Goal: Task Accomplishment & Management: Manage account settings

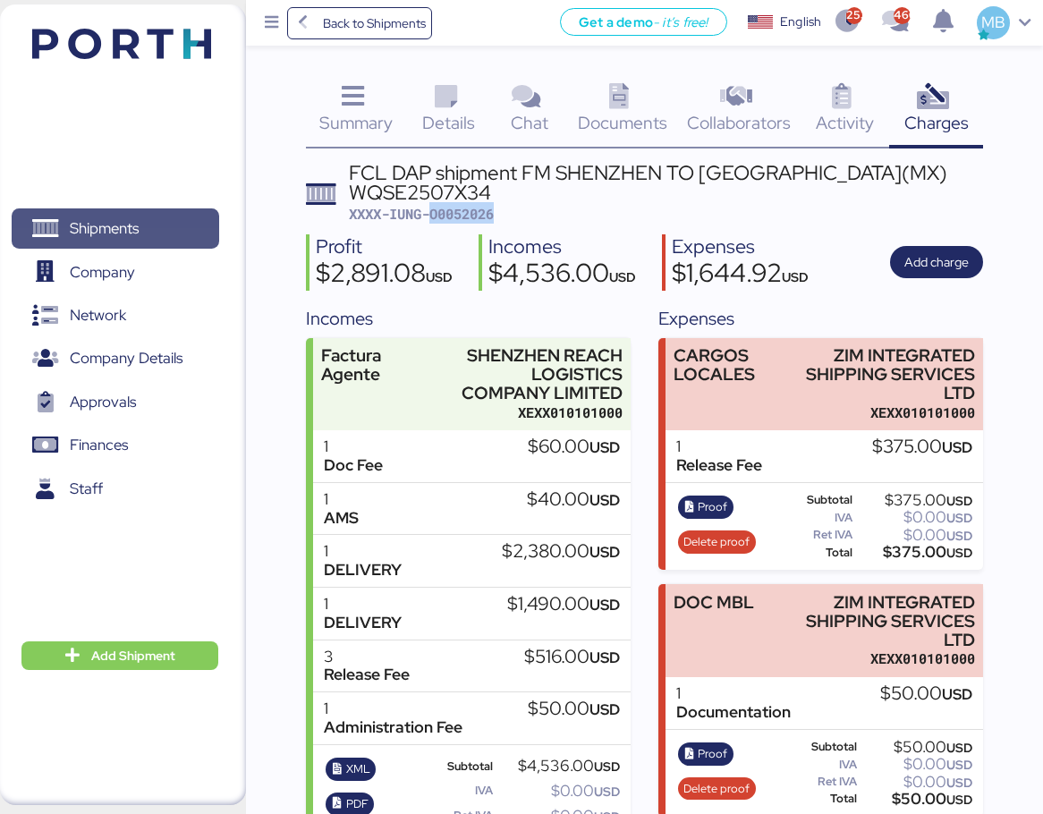
drag, startPoint x: 0, startPoint y: 0, endPoint x: 140, endPoint y: 217, distance: 258.2
click at [139, 217] on span "Shipments" at bounding box center [104, 229] width 69 height 26
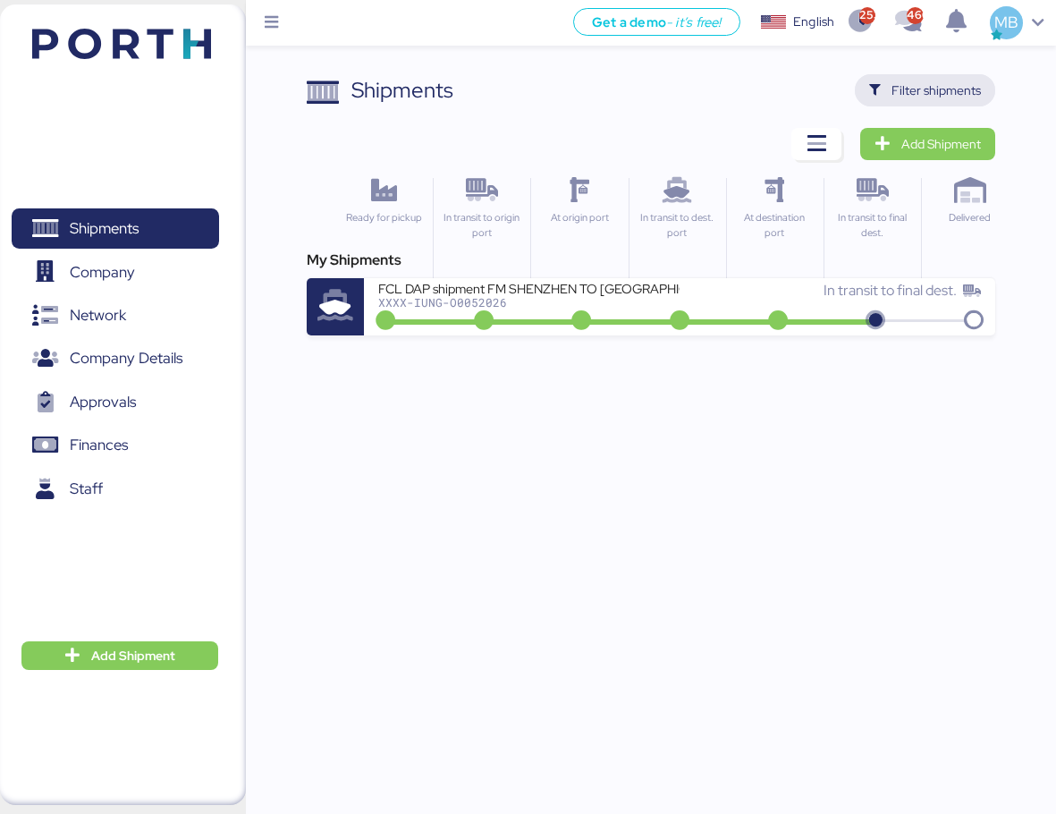
click at [934, 86] on span "Filter shipments" at bounding box center [936, 90] width 89 height 21
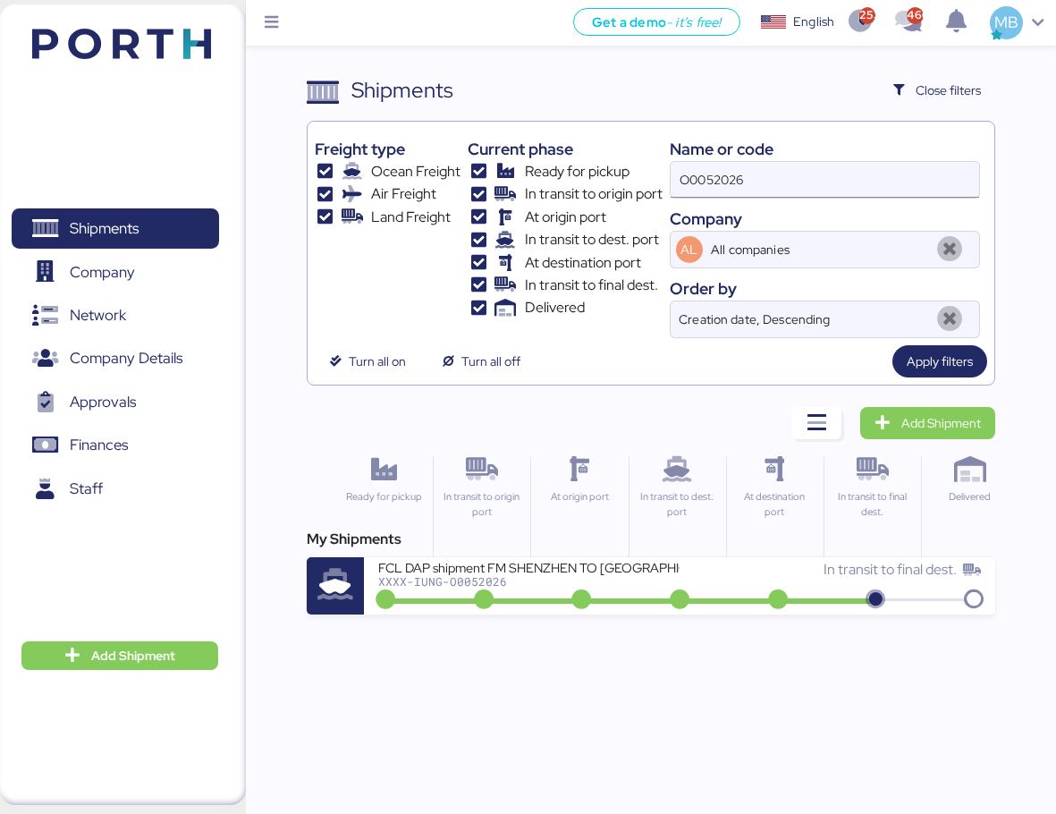
click at [601, 177] on div "Freight type Ocean Freight Air Freight Land Freight Current phase Ready for pic…" at bounding box center [651, 233] width 672 height 209
paste input "O0052061"
type input "O0052061"
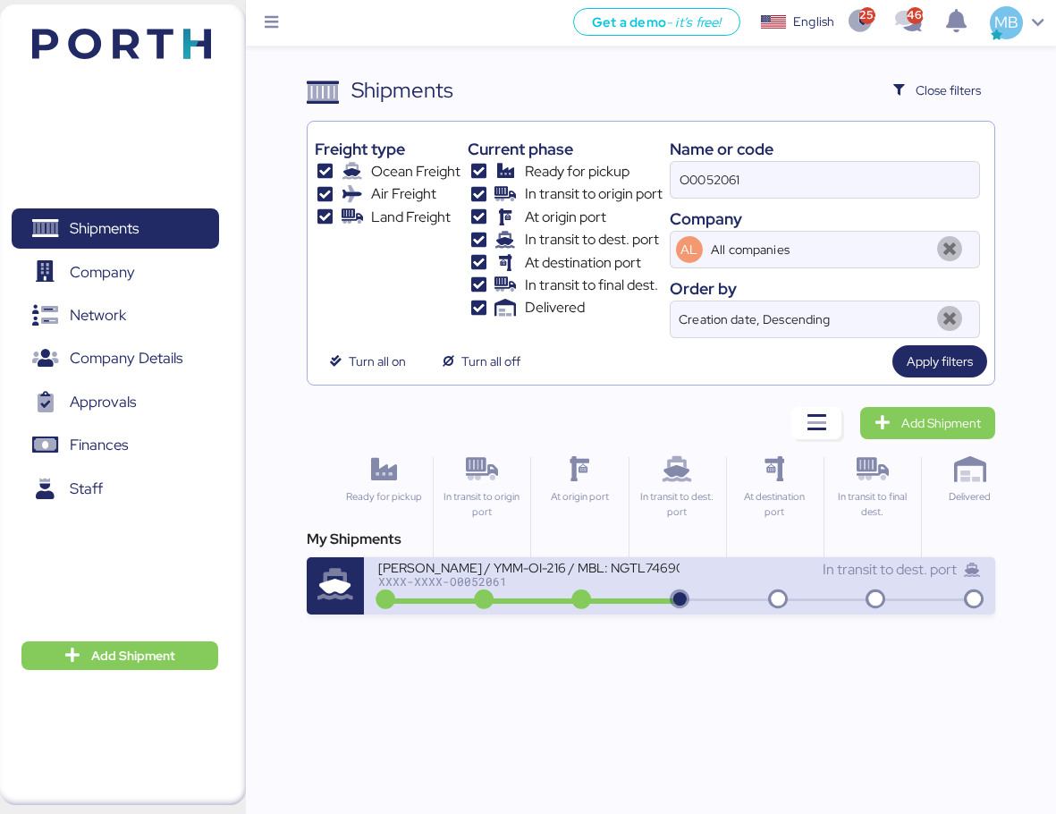
click at [589, 583] on div "XXXX-XXXX-O0052061" at bounding box center [528, 581] width 301 height 13
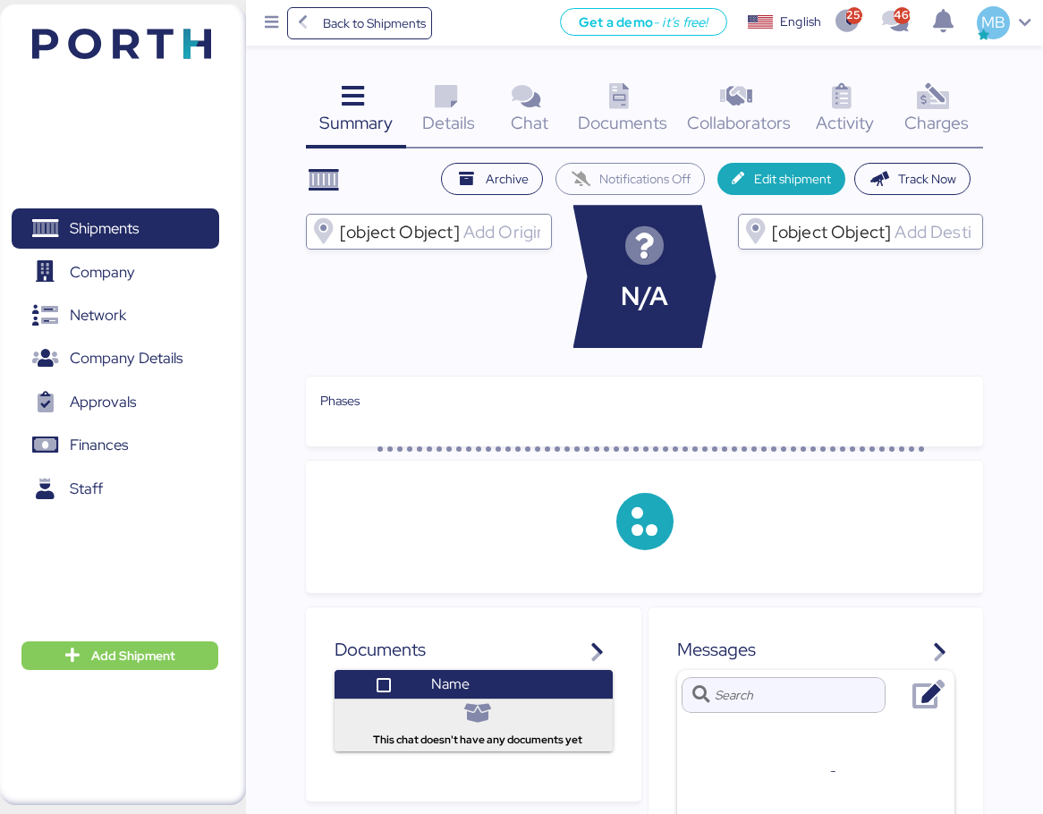
click at [948, 99] on icon at bounding box center [933, 97] width 38 height 26
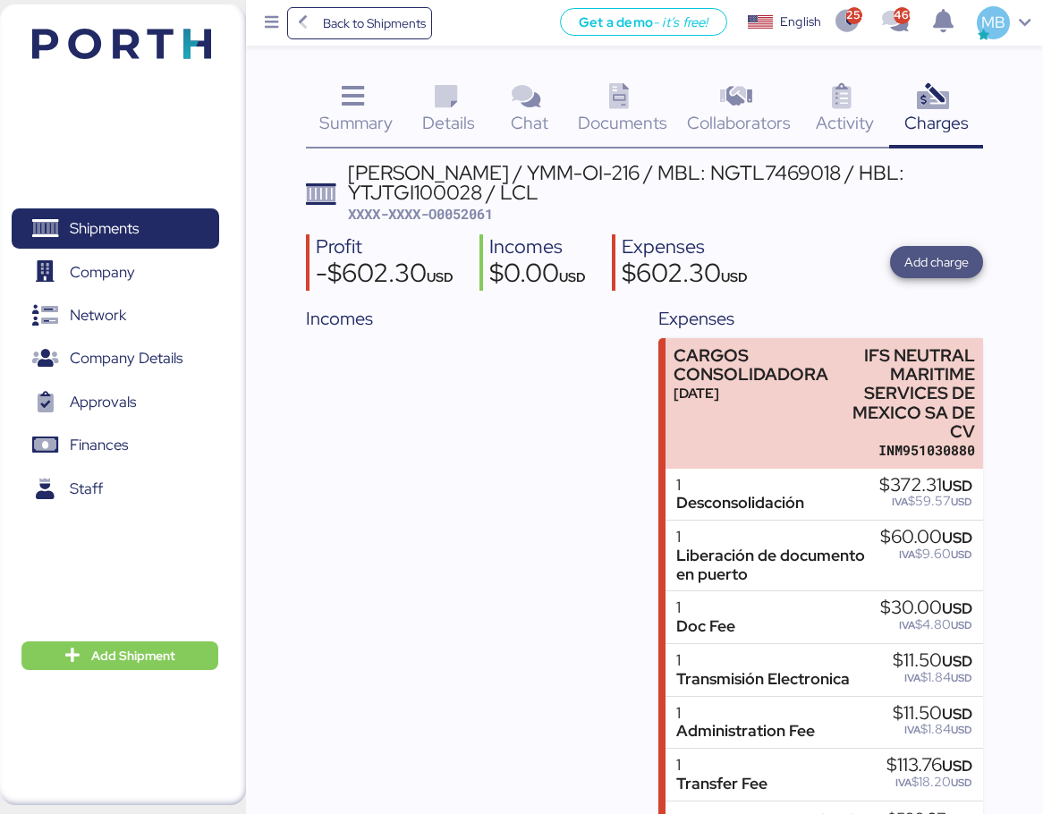
click at [957, 260] on span "Add charge" at bounding box center [936, 261] width 64 height 21
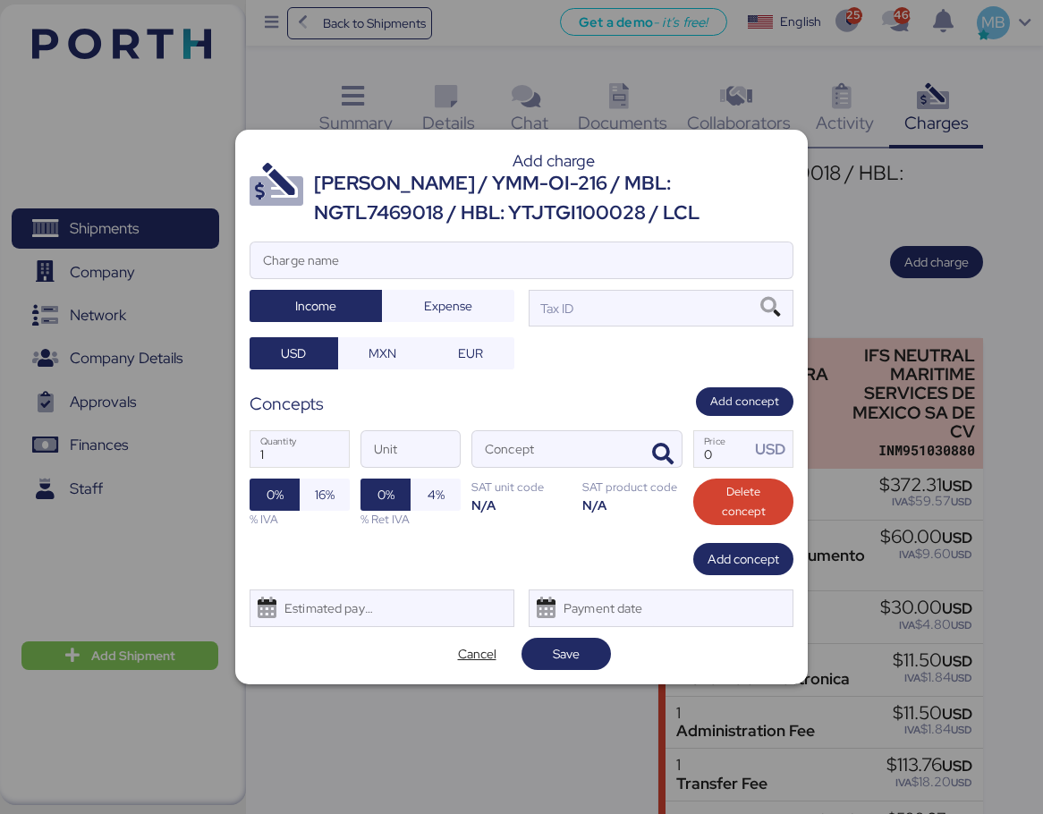
drag, startPoint x: 714, startPoint y: 216, endPoint x: 316, endPoint y: 179, distance: 399.7
click at [316, 179] on div "[PERSON_NAME] / YMM-OI-216 / MBL: NGTL7469018 / HBL: YTJTGI100028 / LCL" at bounding box center [553, 198] width 479 height 58
copy div "[PERSON_NAME] / YMM-OI-216 / MBL: NGTL7469018 / HBL: YTJTGI100028 / LCL"
click at [378, 268] on input "Charge name" at bounding box center [521, 260] width 542 height 36
paste input "[PERSON_NAME] / YMM-OI-216 / MBL: NGTL7469018 / HBL: YTJTGI100028 / LCL"
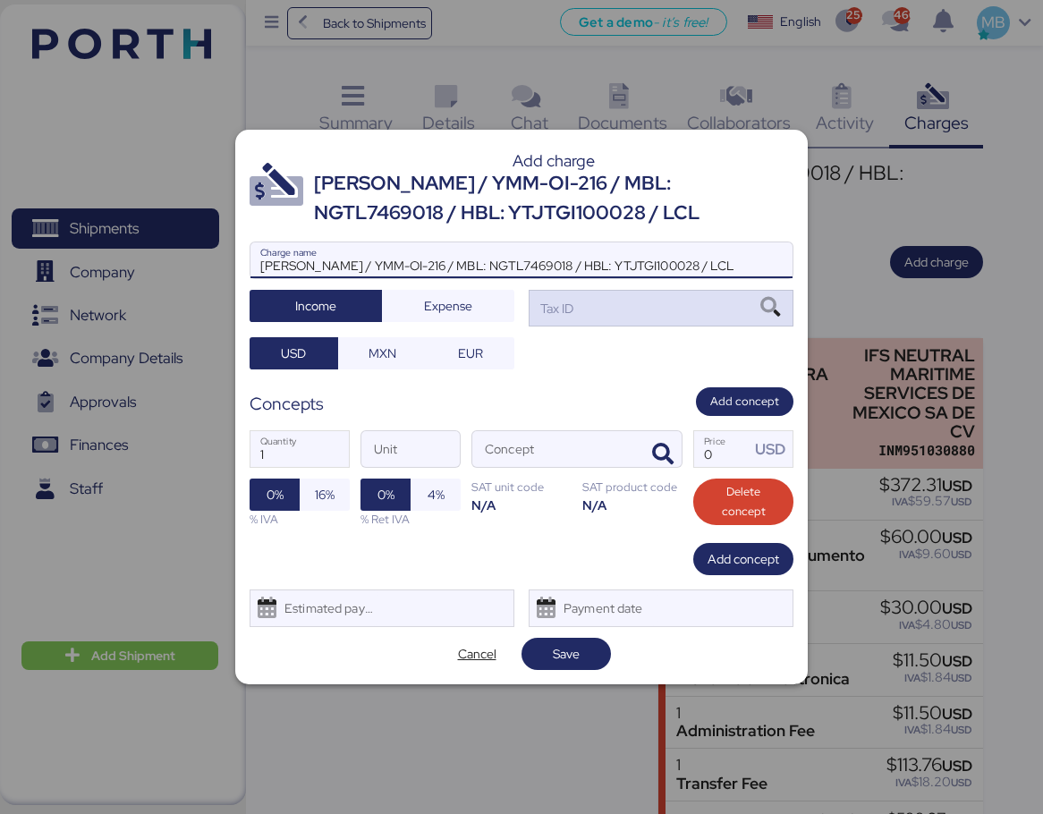
type input "[PERSON_NAME] / YMM-OI-216 / MBL: NGTL7469018 / HBL: YTJTGI100028 / LCL"
click at [628, 311] on div "Tax ID" at bounding box center [661, 308] width 265 height 36
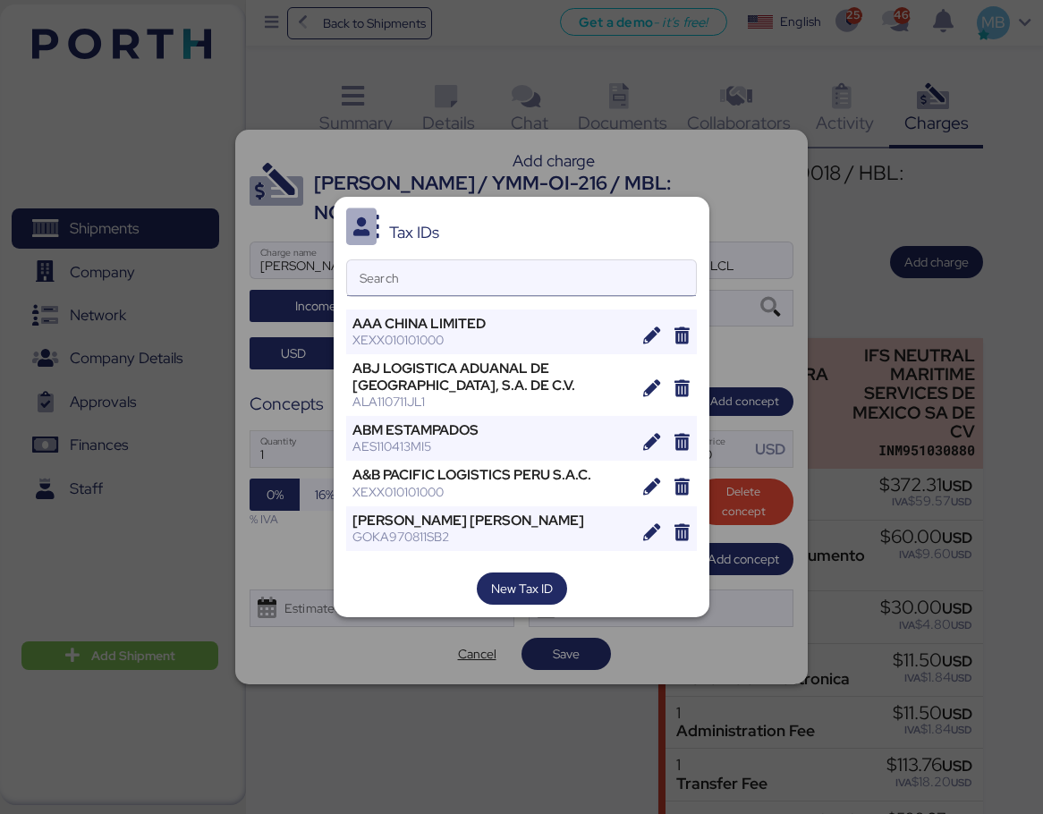
click at [480, 275] on input "Search" at bounding box center [521, 278] width 349 height 36
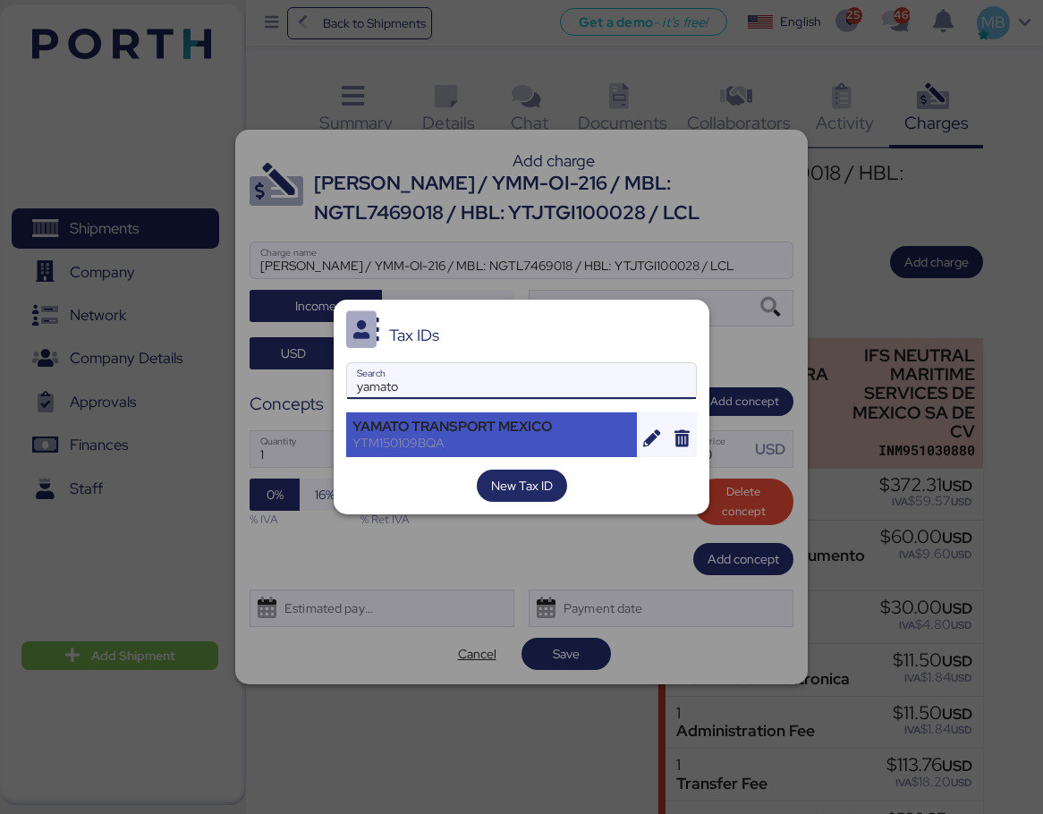
type input "yamato"
click at [515, 419] on div "YAMATO TRANSPORT MEXICO" at bounding box center [491, 427] width 278 height 16
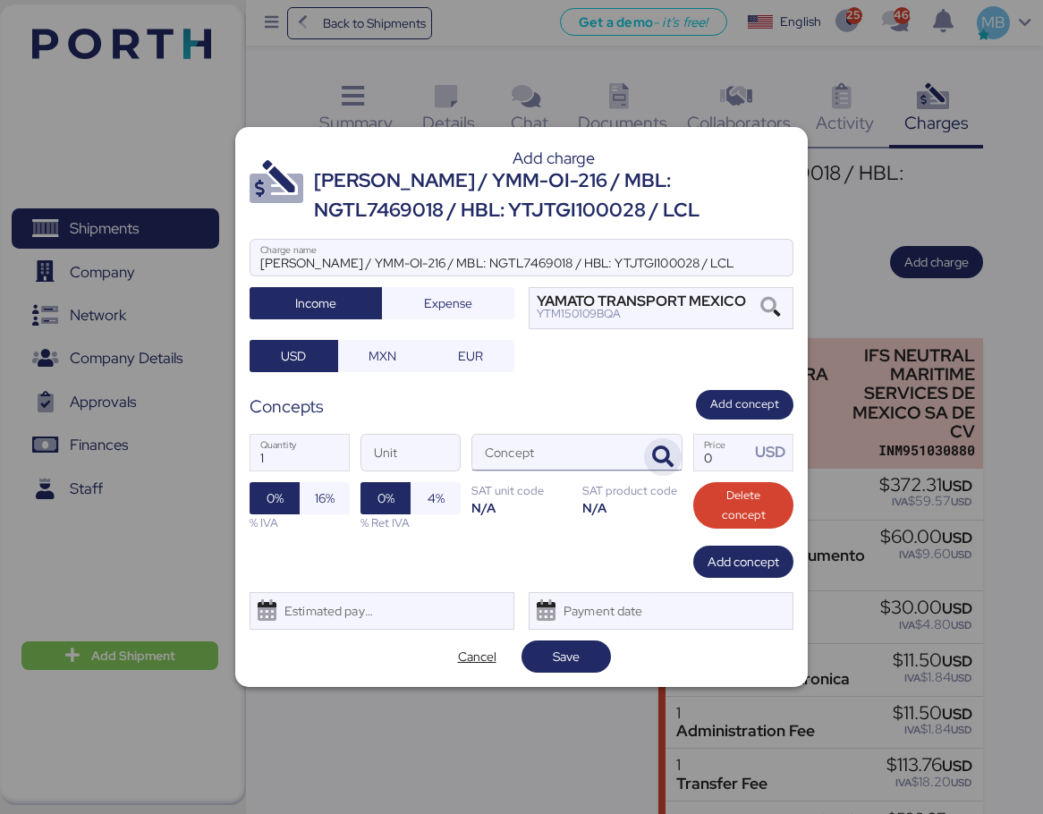
click at [660, 453] on icon "button" at bounding box center [662, 456] width 21 height 21
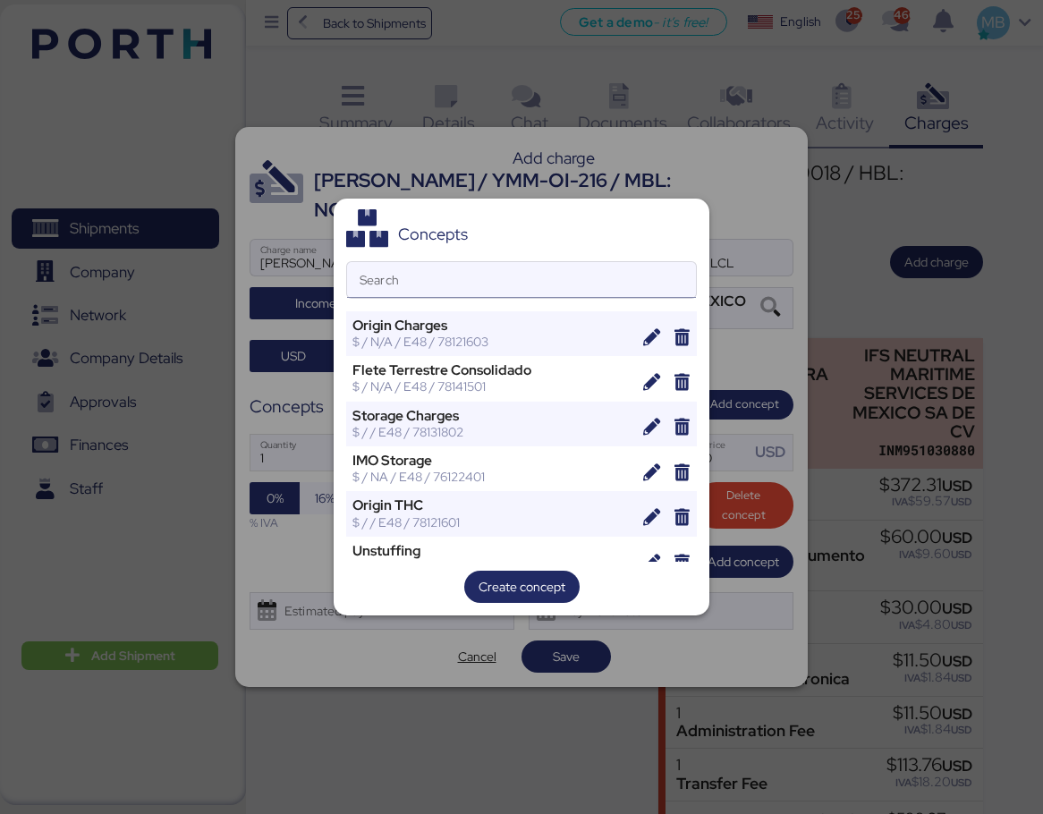
click at [510, 287] on input "Search" at bounding box center [521, 280] width 349 height 36
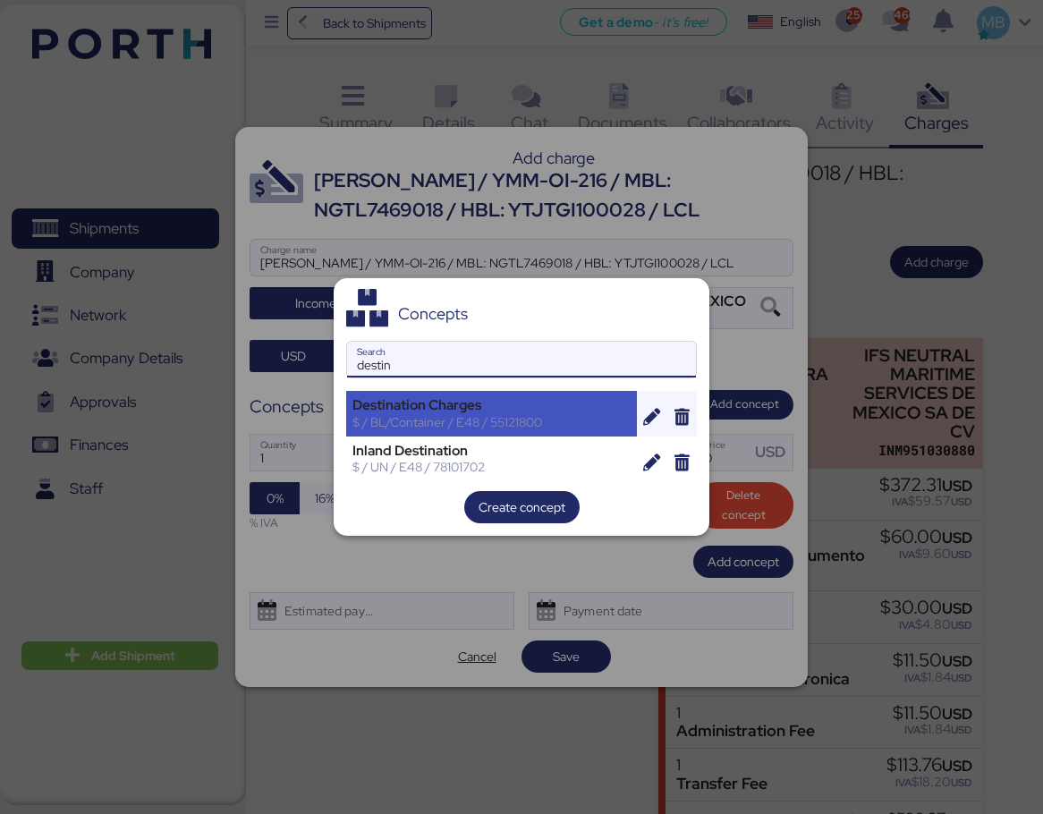
type input "destin"
click at [498, 422] on div "$ / BL/Container / E48 / 55121800" at bounding box center [491, 422] width 278 height 16
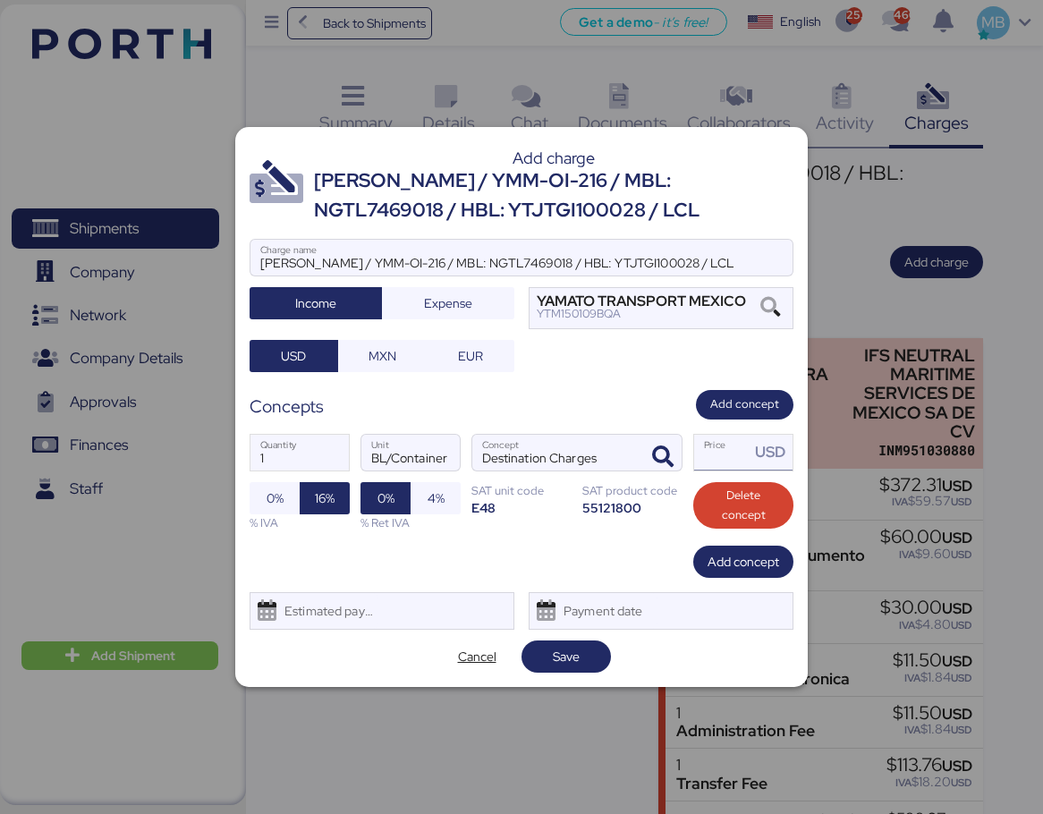
click at [721, 459] on input "Price USD" at bounding box center [721, 453] width 55 height 36
type input "1"
click at [580, 653] on span "Save" at bounding box center [566, 656] width 61 height 25
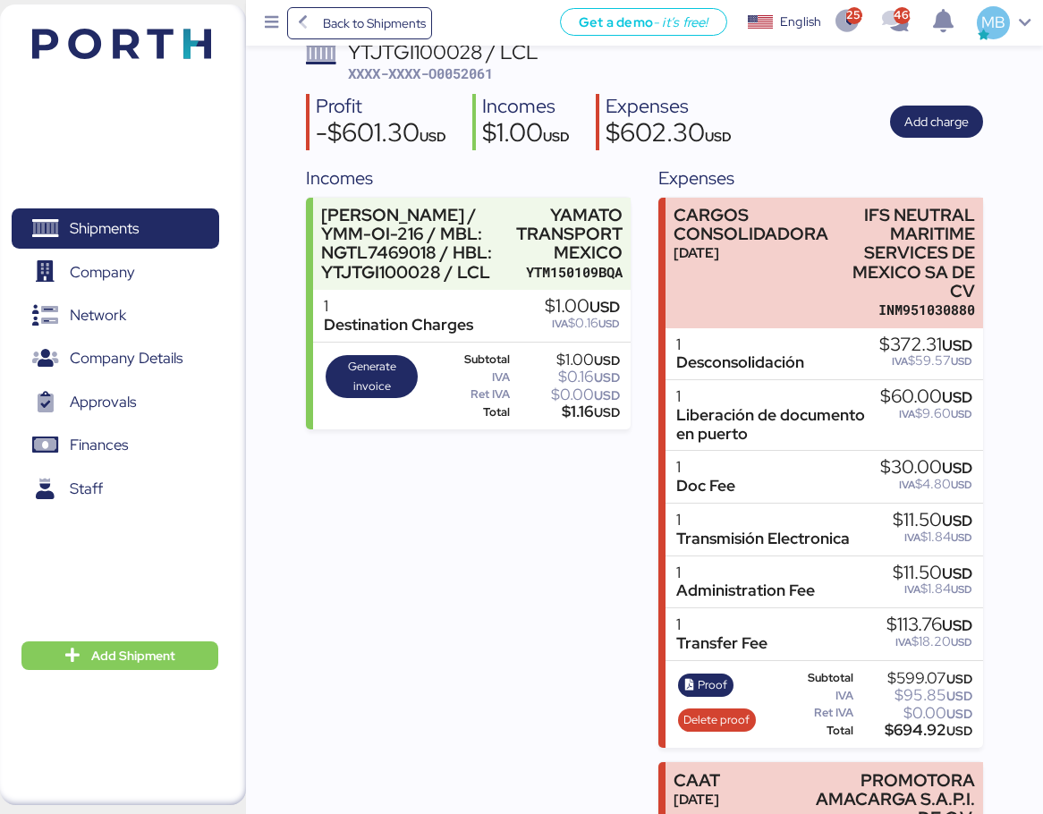
scroll to position [179, 0]
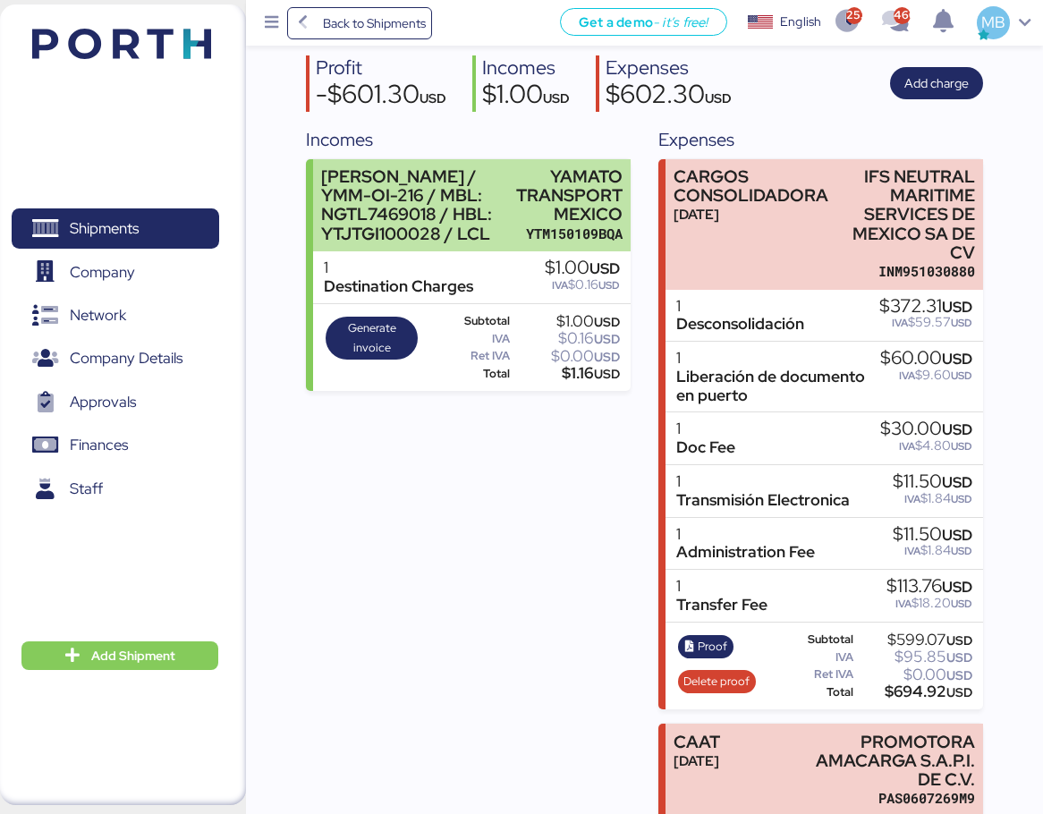
click at [522, 209] on div "YAMATO TRANSPORT MEXICO" at bounding box center [569, 195] width 106 height 56
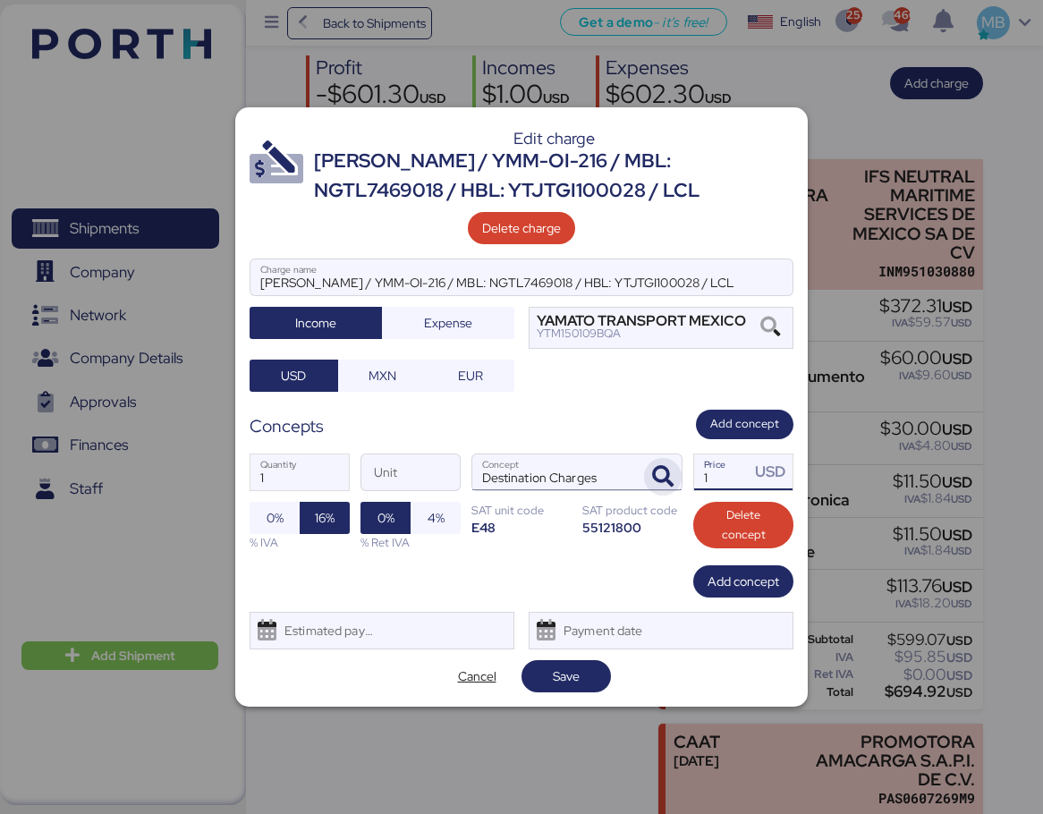
drag, startPoint x: 734, startPoint y: 478, endPoint x: 679, endPoint y: 478, distance: 55.4
click at [681, 478] on div "1 Quantity Unit Destination Charges Concept 1 Price USD 0% 16% % IVA 0% 4% % Re…" at bounding box center [522, 502] width 544 height 126
type input "629.07"
click at [733, 583] on span "Add concept" at bounding box center [743, 581] width 72 height 21
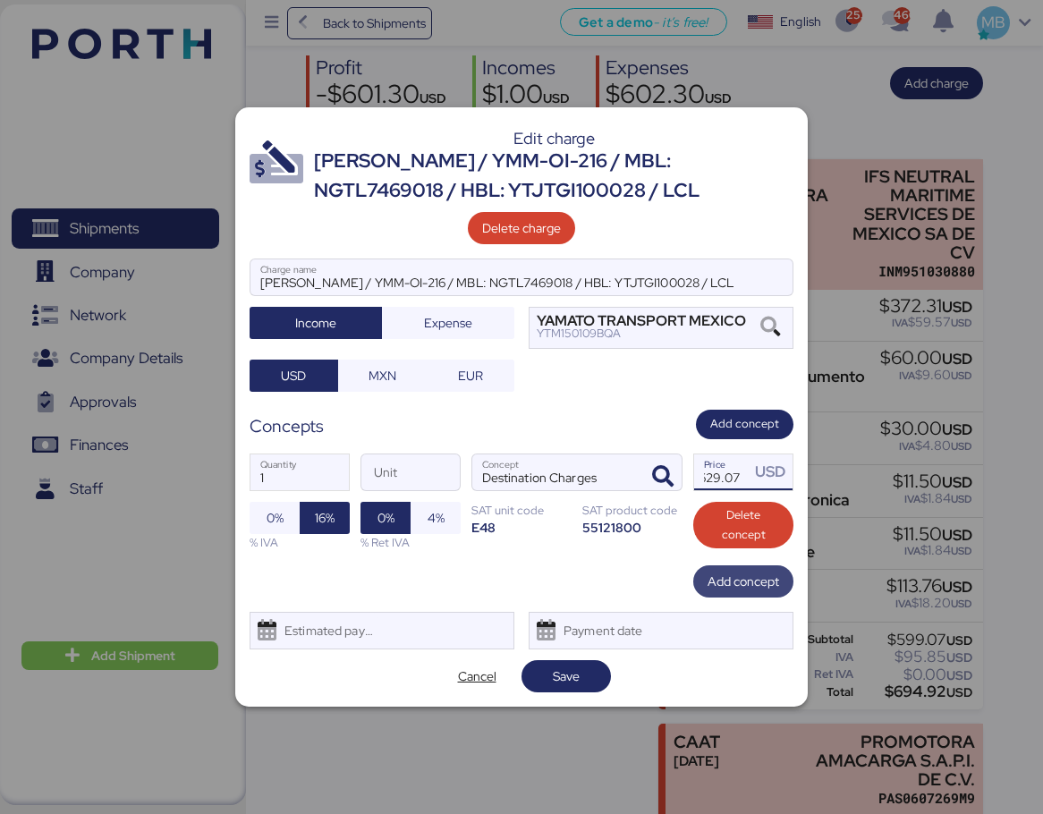
scroll to position [0, 0]
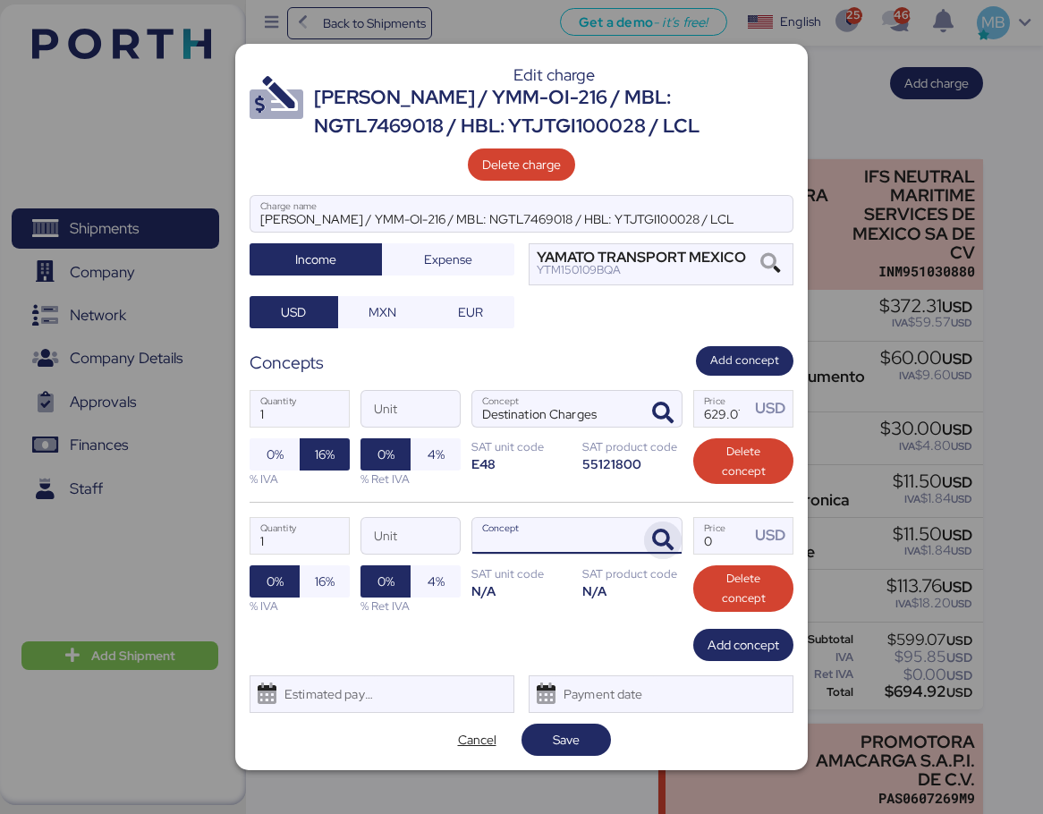
click at [674, 546] on span "button" at bounding box center [663, 540] width 38 height 38
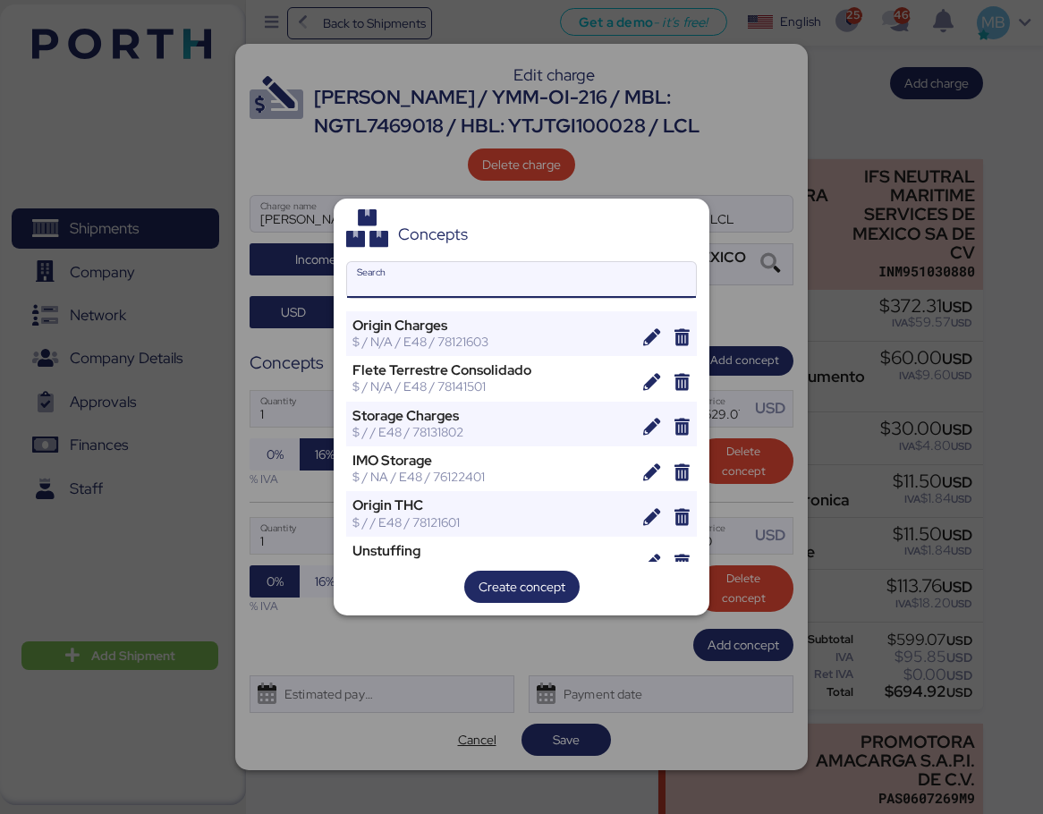
click at [460, 267] on input "Search" at bounding box center [521, 280] width 349 height 36
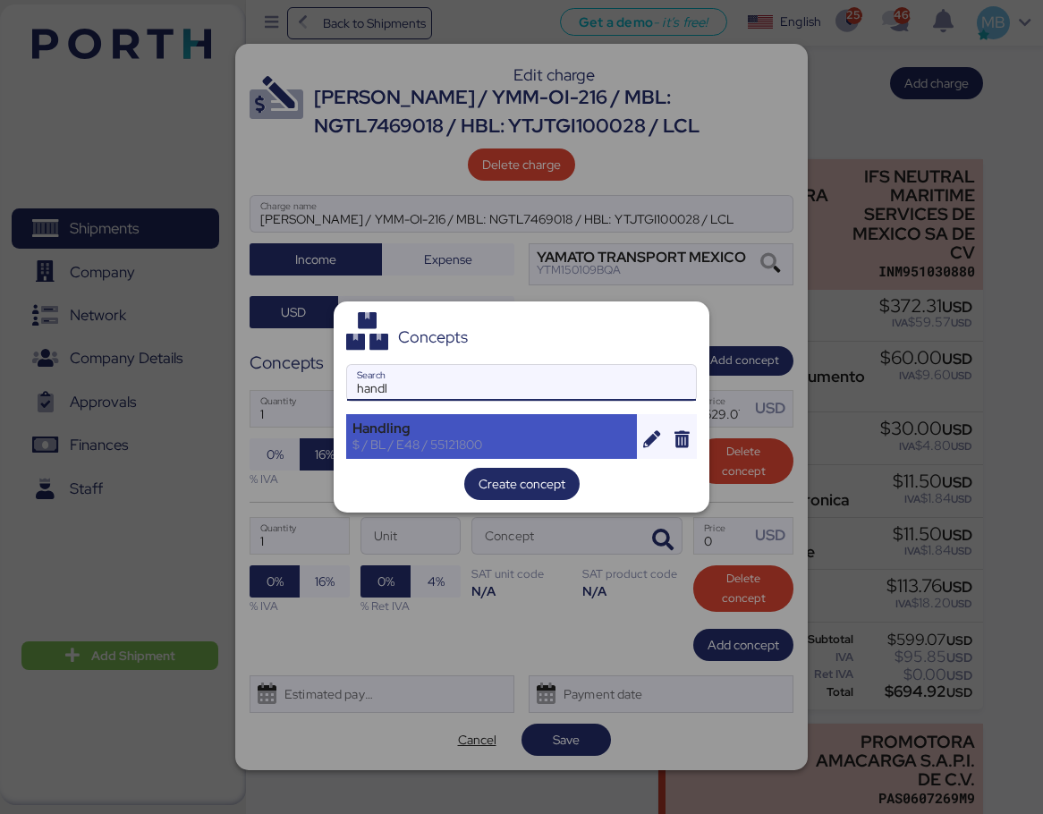
type input "handl"
click at [434, 436] on div "$ / BL / E48 / 55121800" at bounding box center [491, 444] width 278 height 16
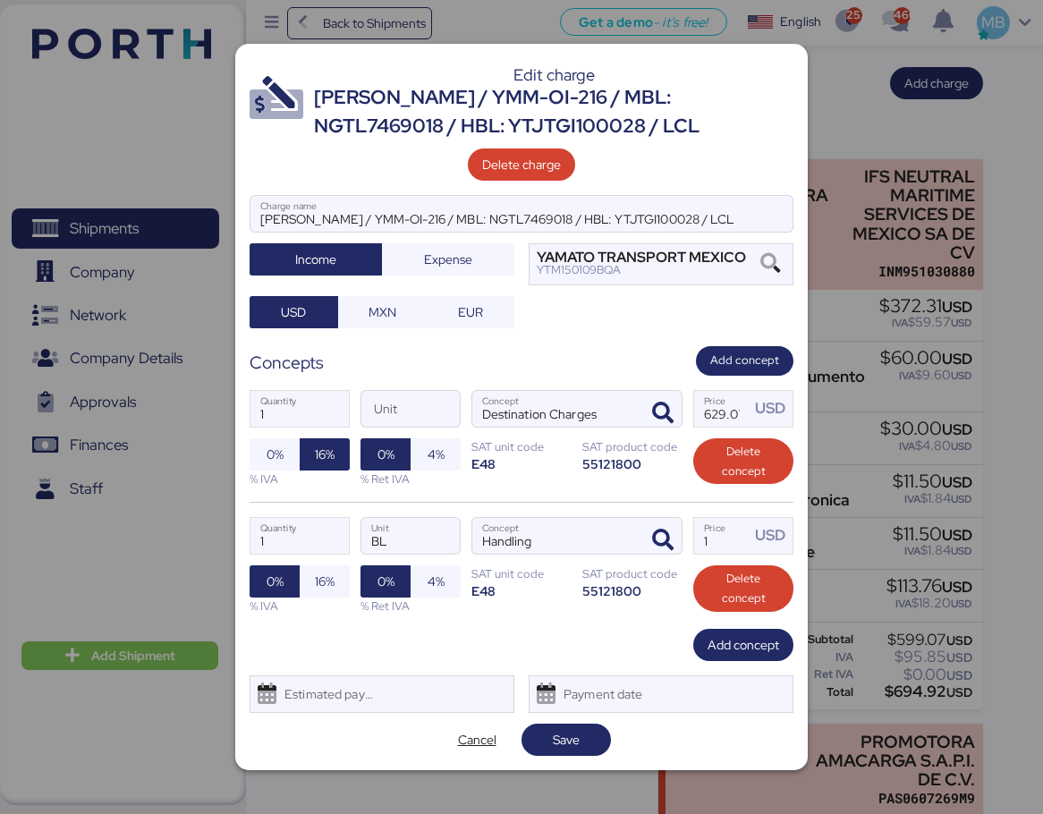
click at [330, 562] on div "1 Quantity BL Unit Handling Concept 1 Price USD 0% 16% % IVA 0% 4% % Ret IVA SA…" at bounding box center [522, 565] width 544 height 127
click at [334, 585] on span "16%" at bounding box center [325, 581] width 20 height 21
drag, startPoint x: 718, startPoint y: 544, endPoint x: 686, endPoint y: 541, distance: 32.3
click at [686, 541] on div "1 Quantity BL Unit Handling Concept 1 Price USD 0% 16% % IVA 0% 4% % Ret IVA SA…" at bounding box center [522, 565] width 544 height 127
type input "36"
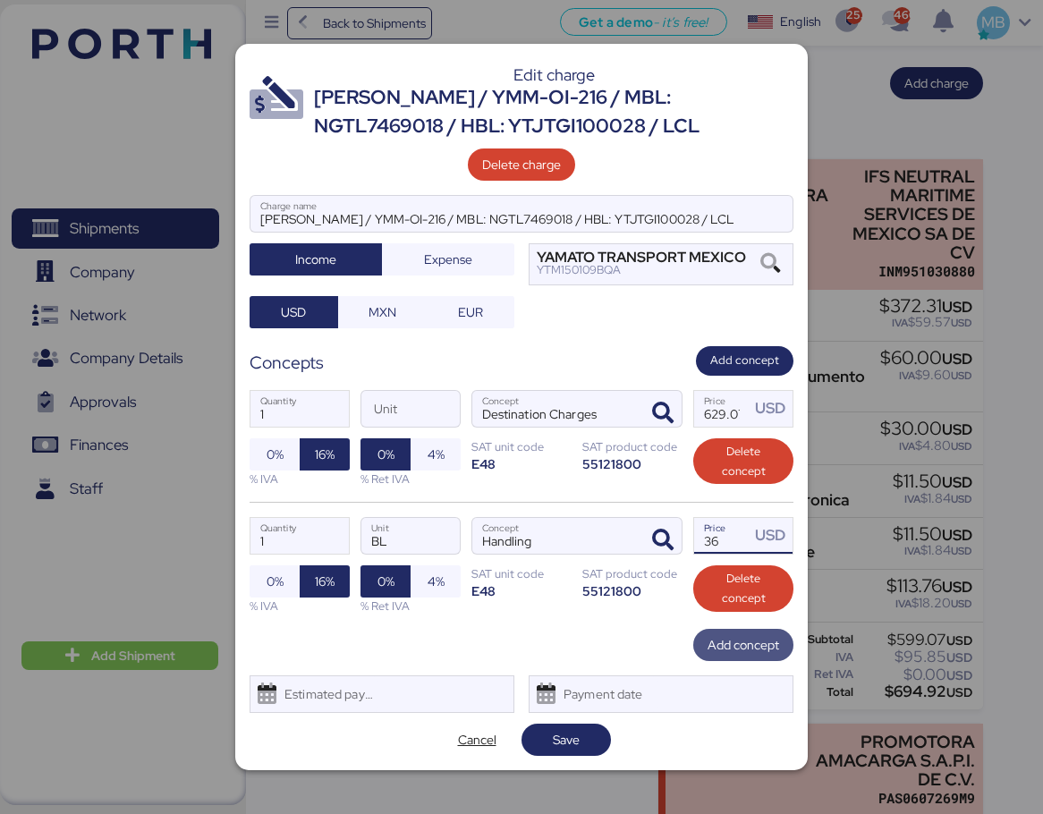
click at [741, 647] on span "Add concept" at bounding box center [743, 644] width 72 height 21
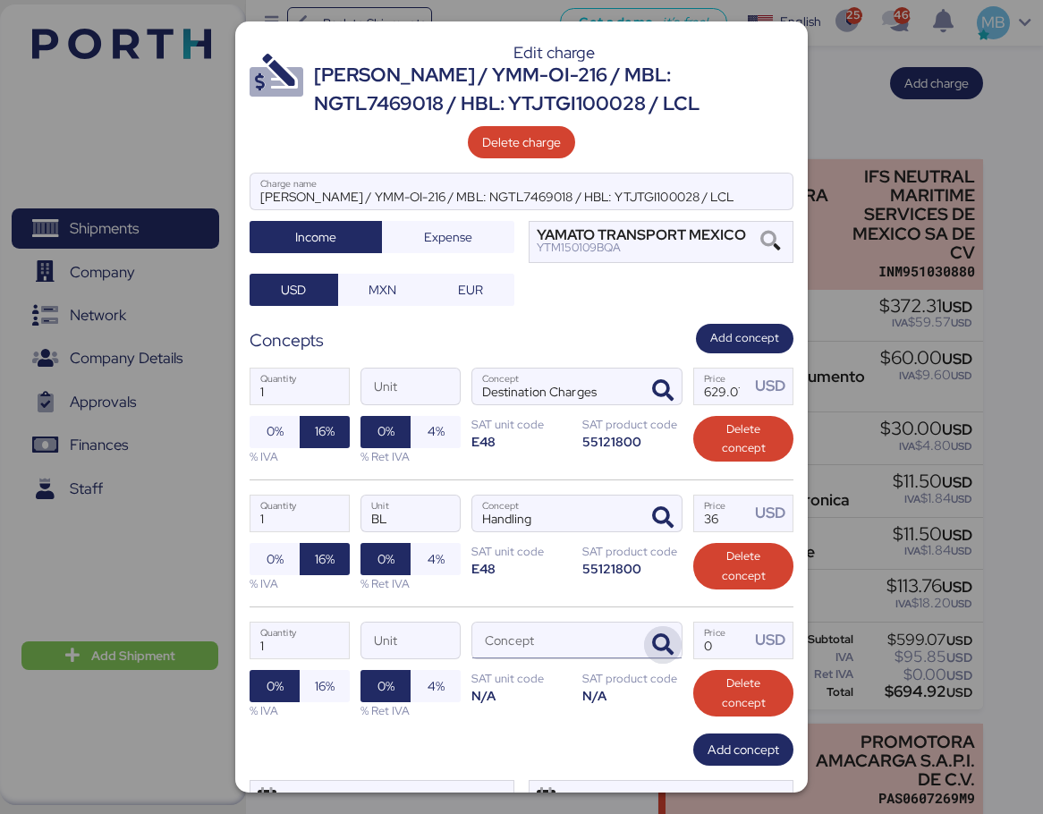
click at [659, 626] on span "button" at bounding box center [663, 645] width 38 height 38
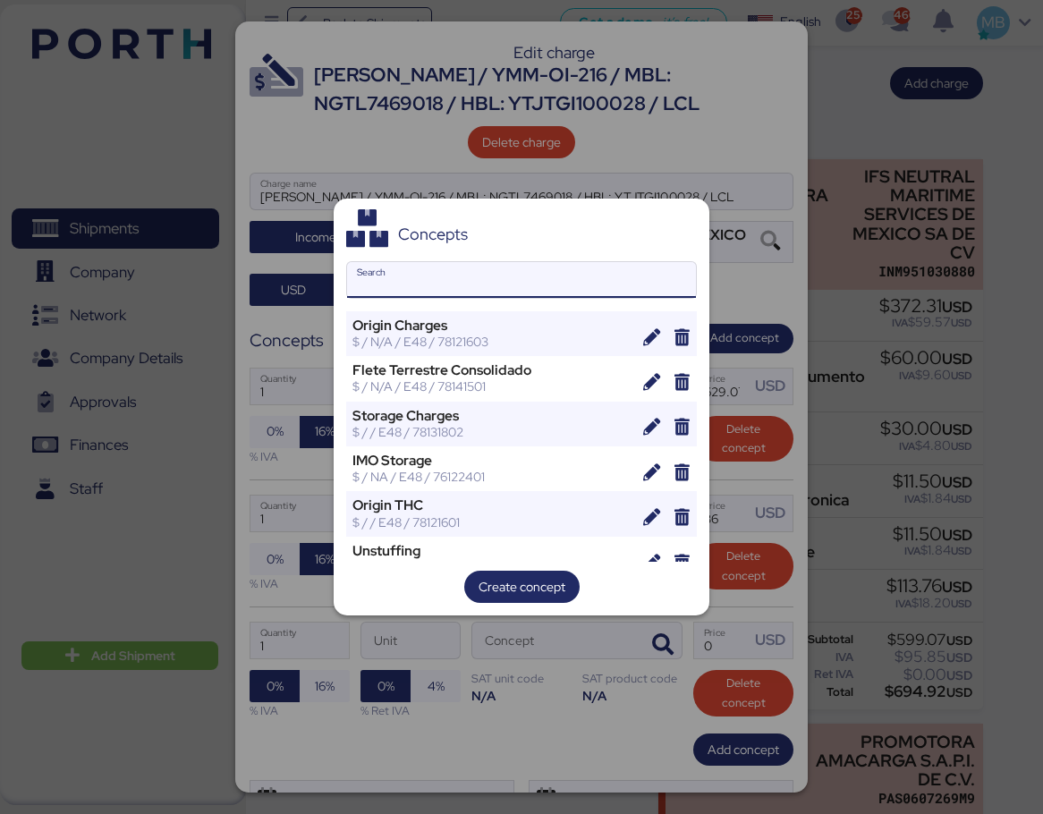
click at [453, 279] on input "Search" at bounding box center [521, 280] width 349 height 36
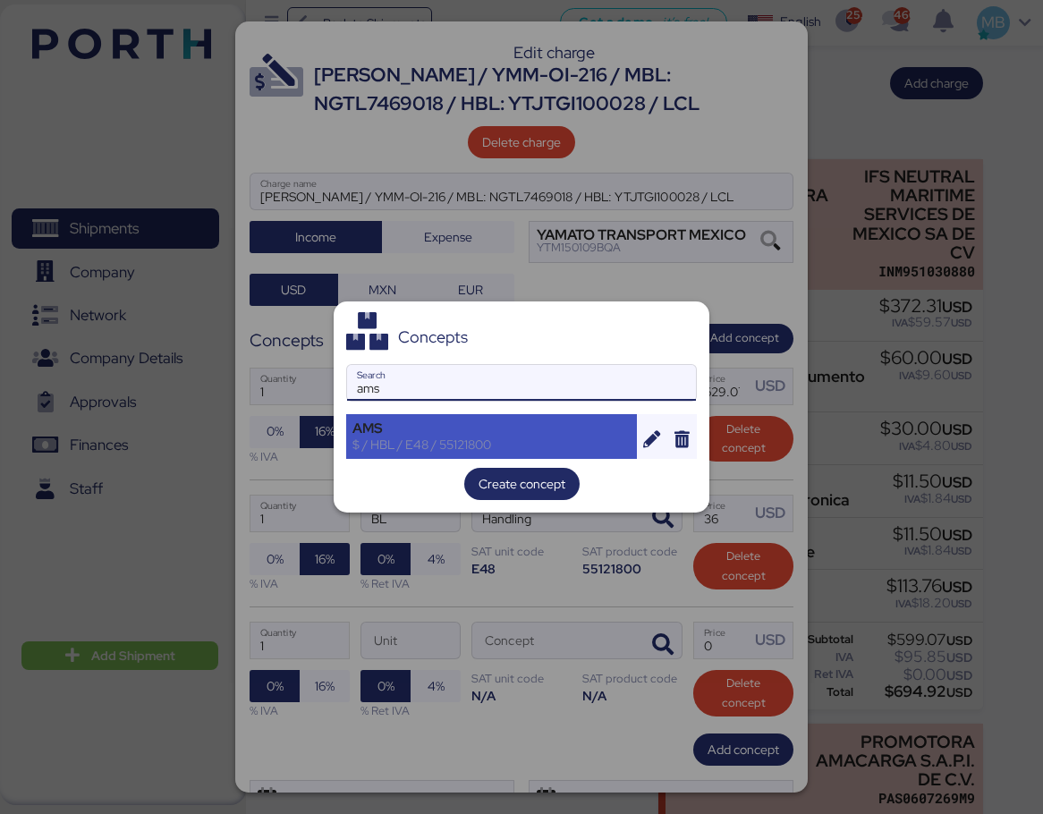
type input "ams"
click at [427, 424] on div "AMS" at bounding box center [491, 428] width 278 height 16
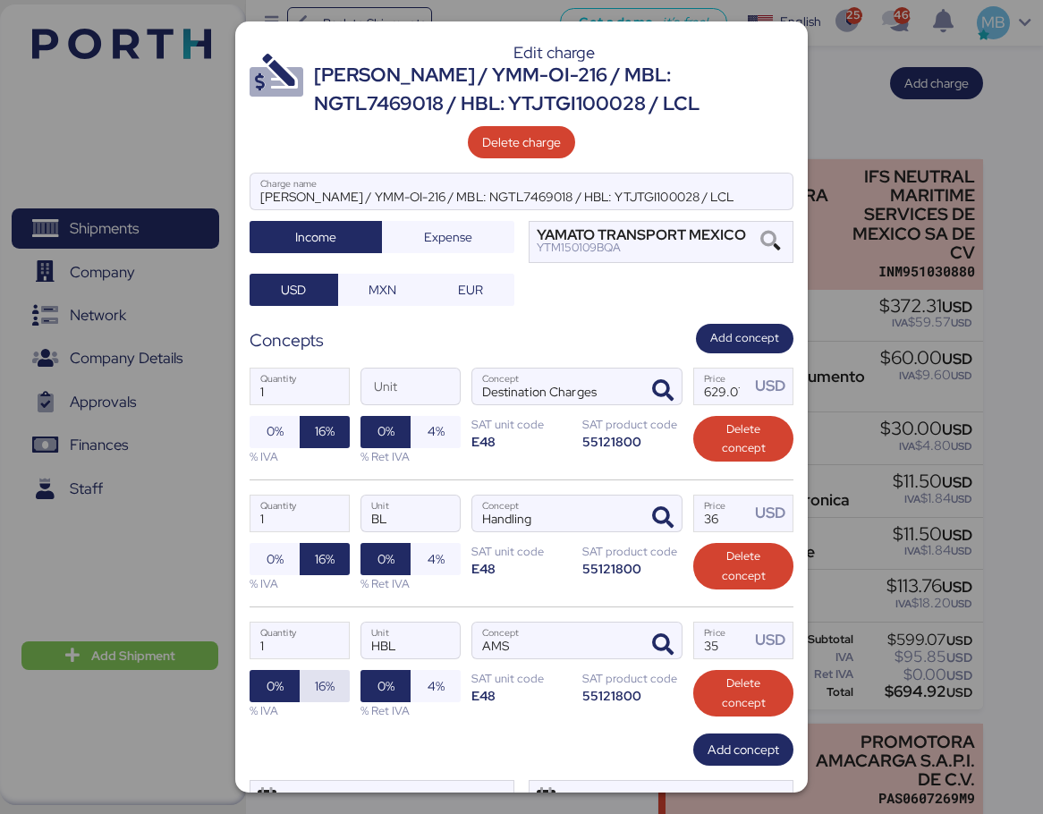
click at [321, 685] on span "16%" at bounding box center [325, 685] width 20 height 21
drag, startPoint x: 694, startPoint y: 642, endPoint x: 672, endPoint y: 639, distance: 22.5
click at [672, 639] on div "1 Quantity HBL Unit AMS Concept 35 Price USD 0% 16% % IVA 0% 4% % Ret IVA SAT u…" at bounding box center [522, 669] width 544 height 127
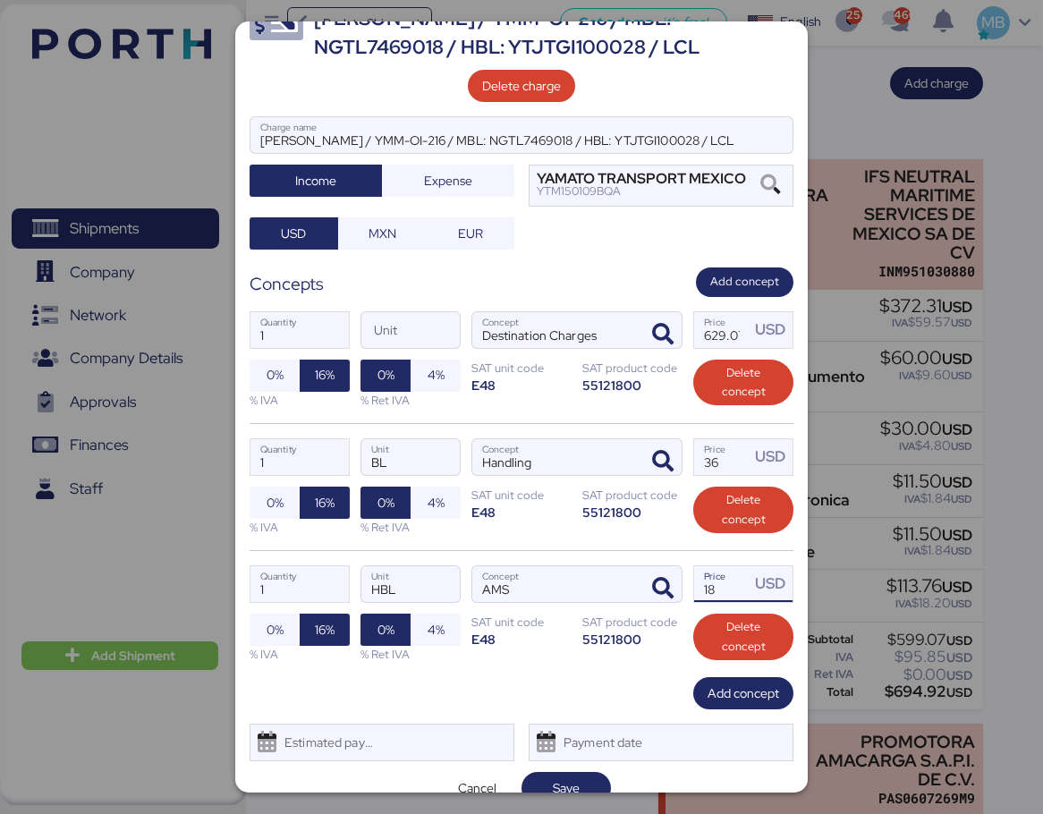
scroll to position [82, 0]
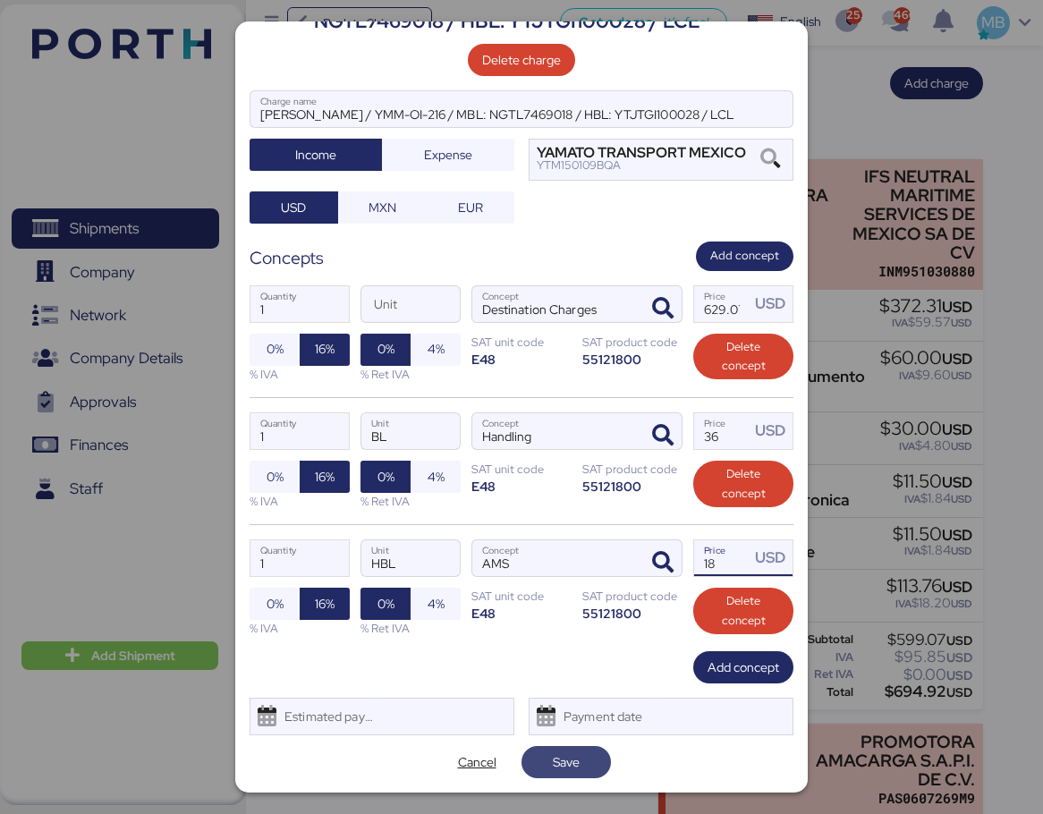
type input "18"
click at [554, 771] on span "Save" at bounding box center [566, 761] width 27 height 21
